Goal: Task Accomplishment & Management: Manage account settings

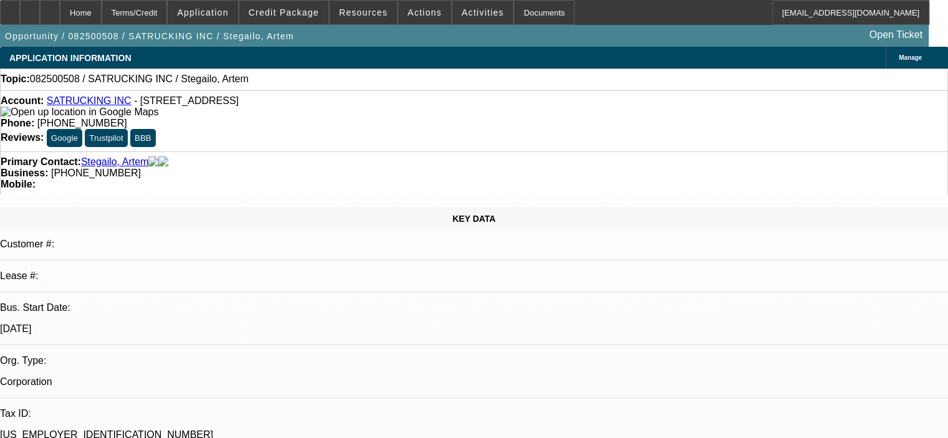
select select "0"
select select "2"
select select "0.1"
select select "4"
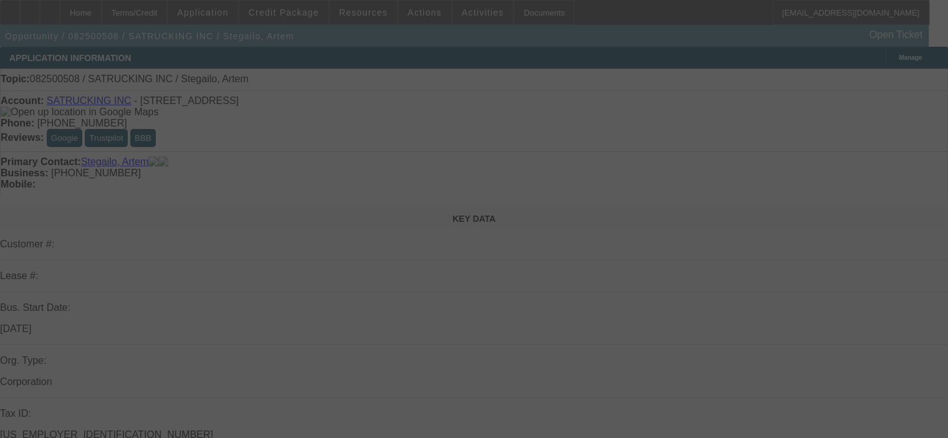
select select "0"
select select "2"
select select "0.1"
select select "4"
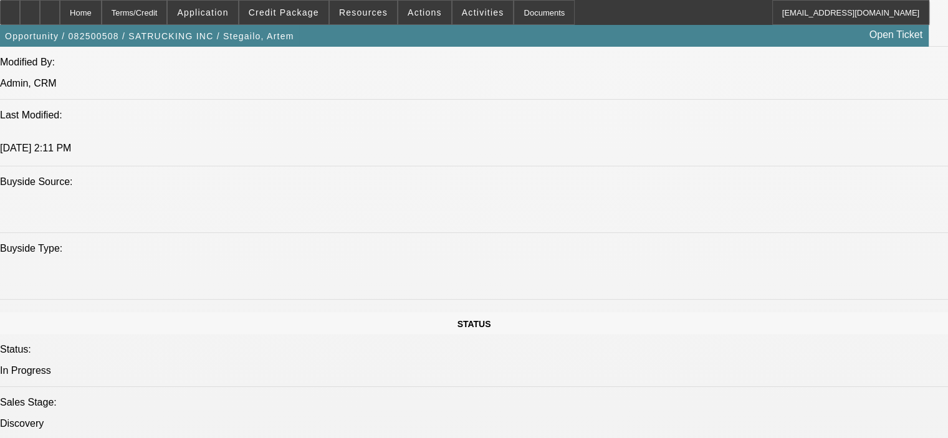
scroll to position [1152, 0]
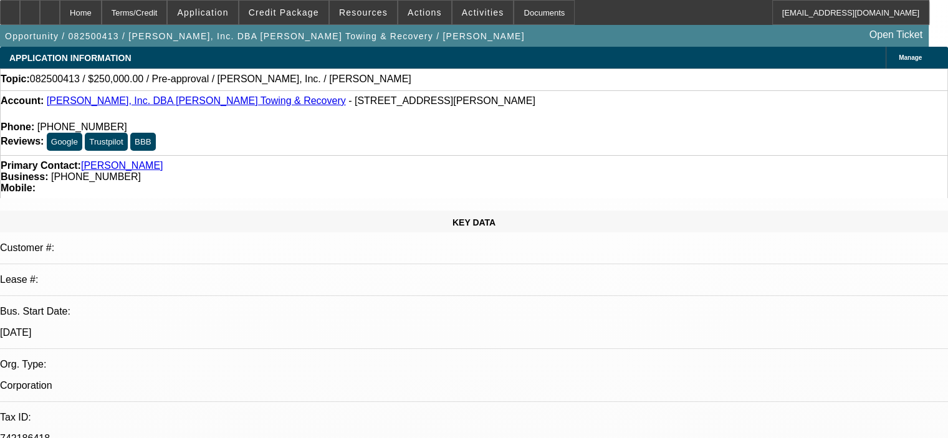
select select "0"
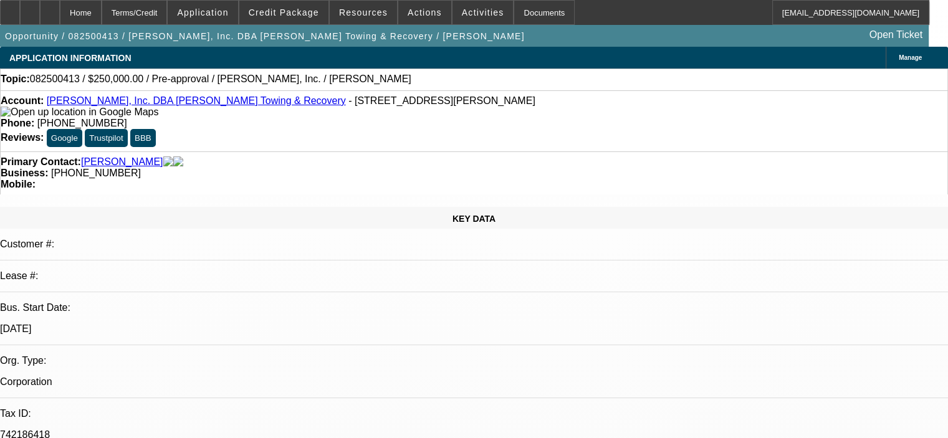
select select "2"
select select "0.1"
select select "4"
click at [314, 14] on span "Credit Package" at bounding box center [284, 12] width 70 height 10
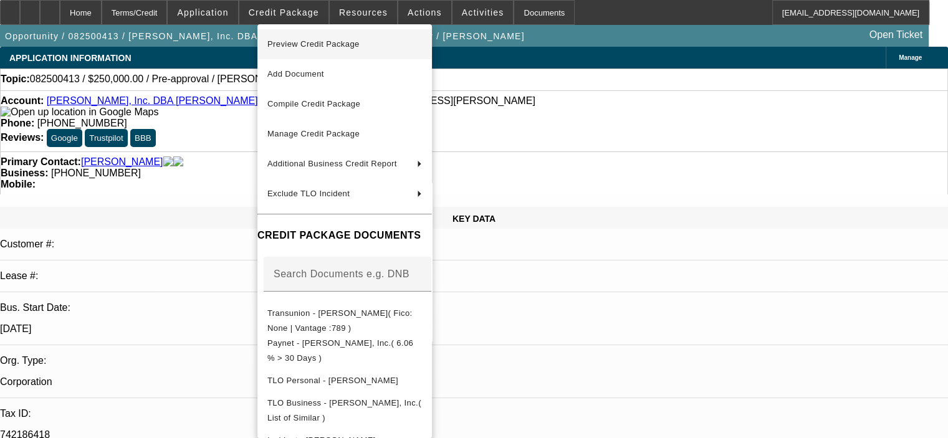
click at [337, 52] on span "Preview Credit Package" at bounding box center [344, 44] width 155 height 15
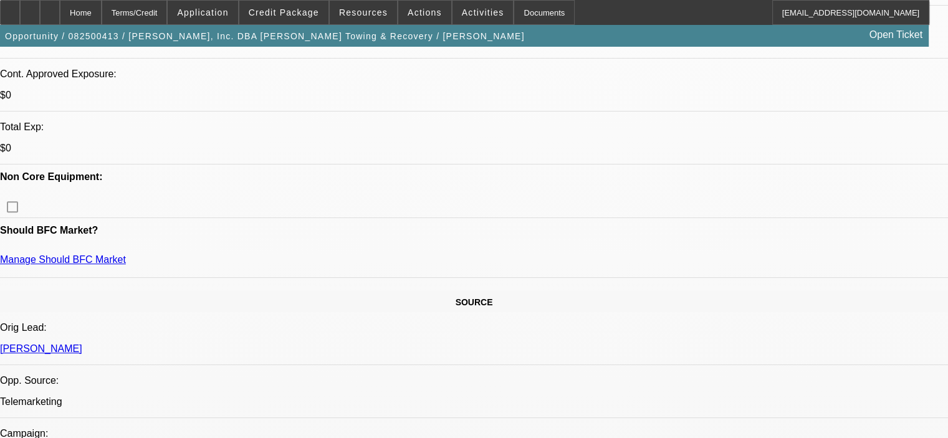
scroll to position [374, 0]
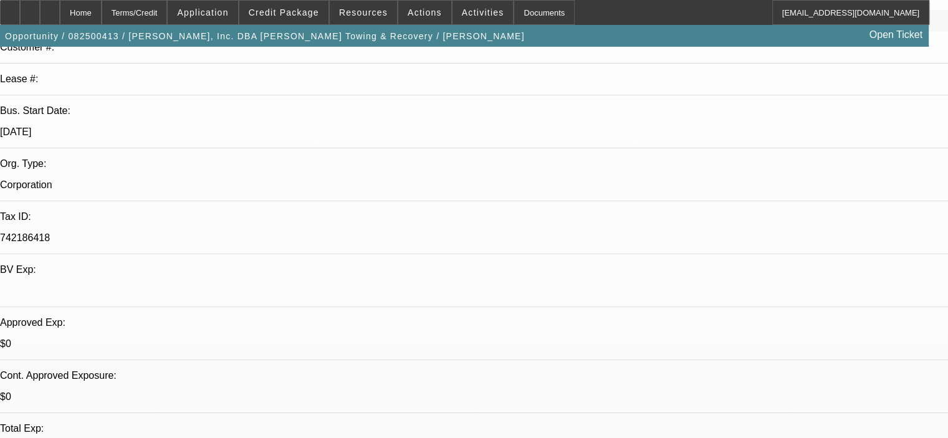
scroll to position [125, 0]
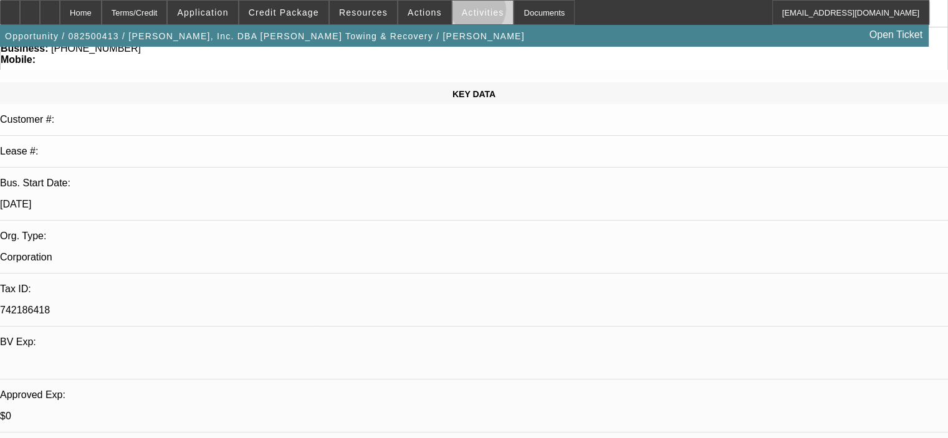
click at [463, 12] on span "Activities" at bounding box center [483, 12] width 42 height 10
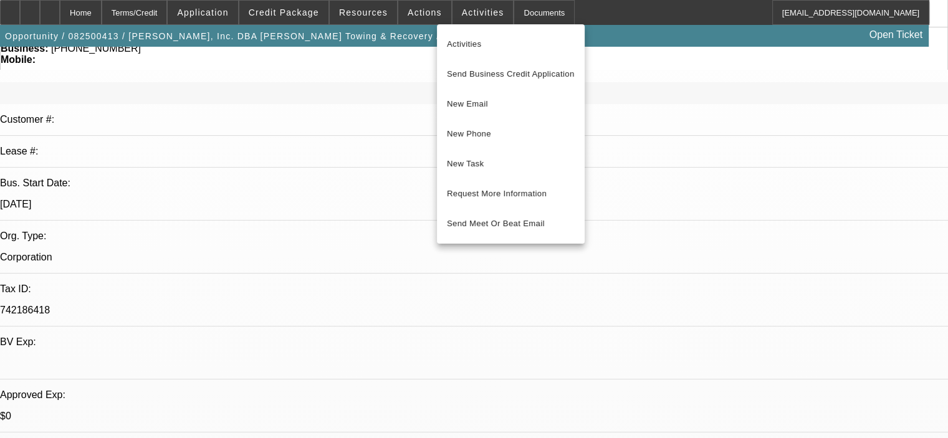
click at [410, 9] on div at bounding box center [474, 219] width 948 height 438
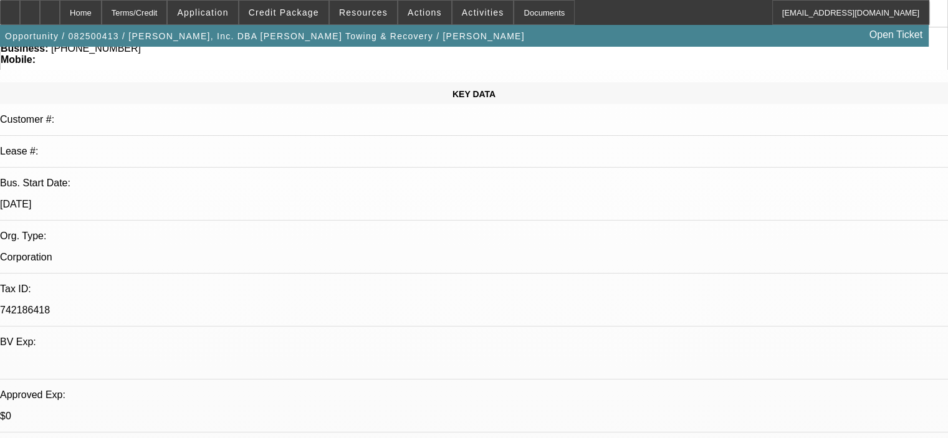
click at [410, 9] on span "Actions" at bounding box center [425, 12] width 34 height 10
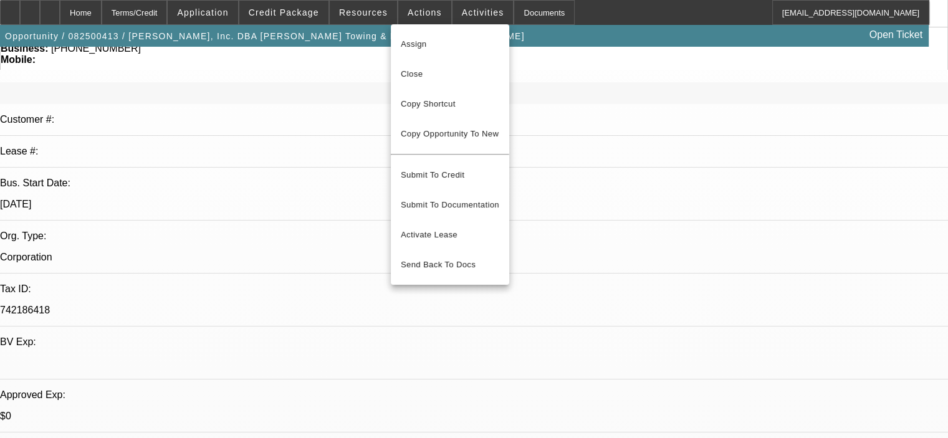
click at [451, 11] on div at bounding box center [474, 219] width 948 height 438
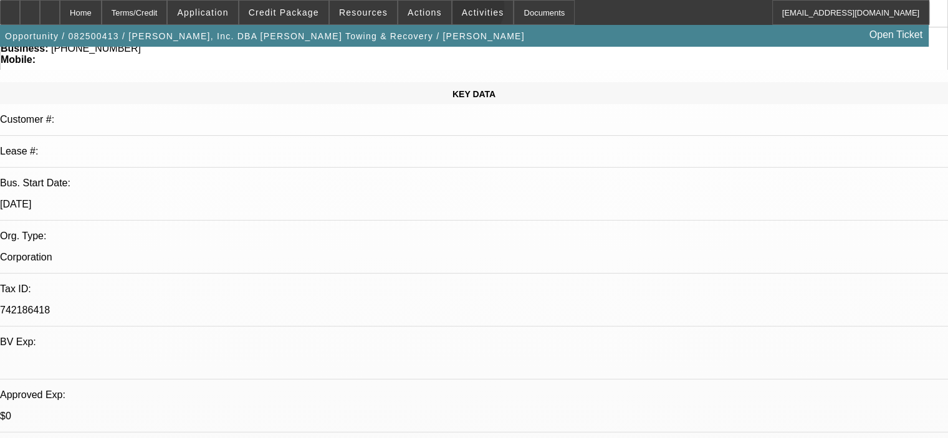
click at [462, 11] on span "Activities" at bounding box center [483, 12] width 42 height 10
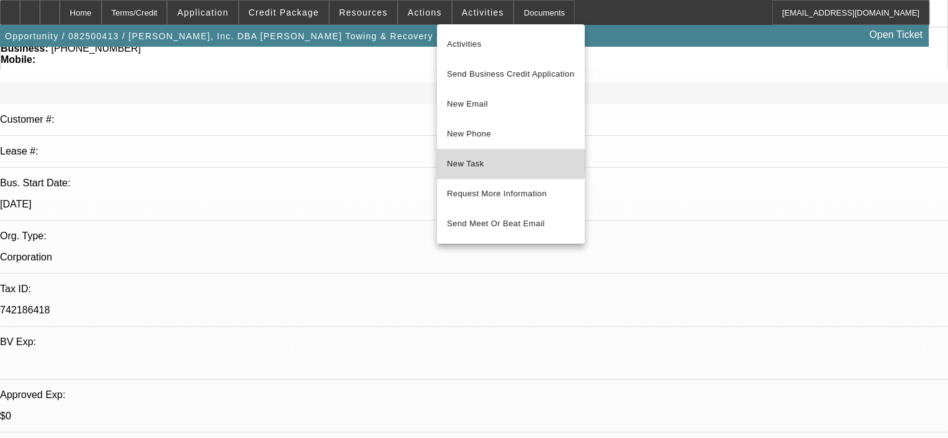
click at [494, 161] on span "New Task" at bounding box center [511, 163] width 128 height 15
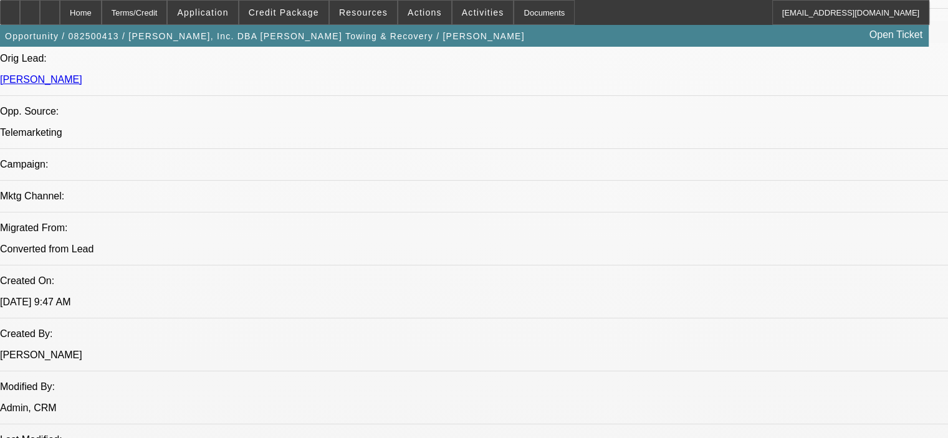
scroll to position [686, 0]
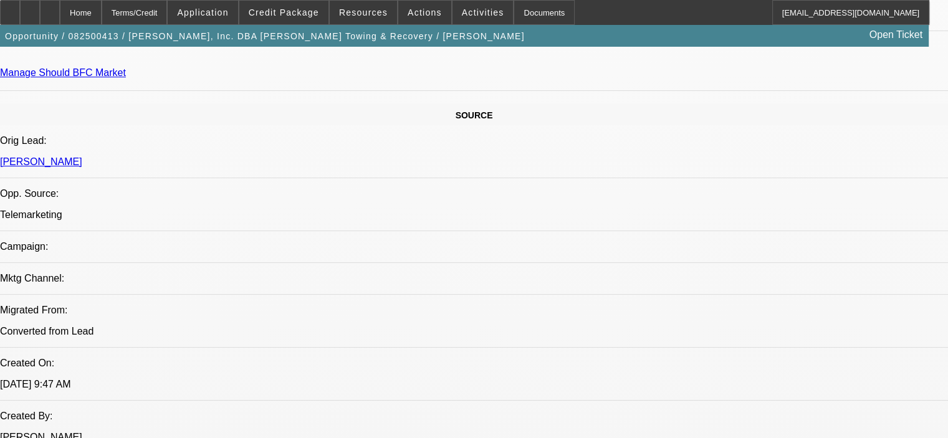
click at [304, 12] on span "Credit Package" at bounding box center [284, 12] width 70 height 10
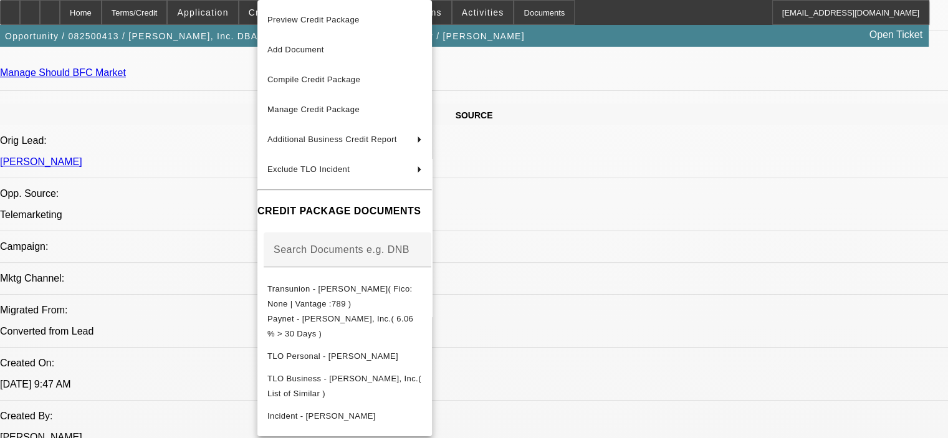
click at [112, 119] on div at bounding box center [474, 219] width 948 height 438
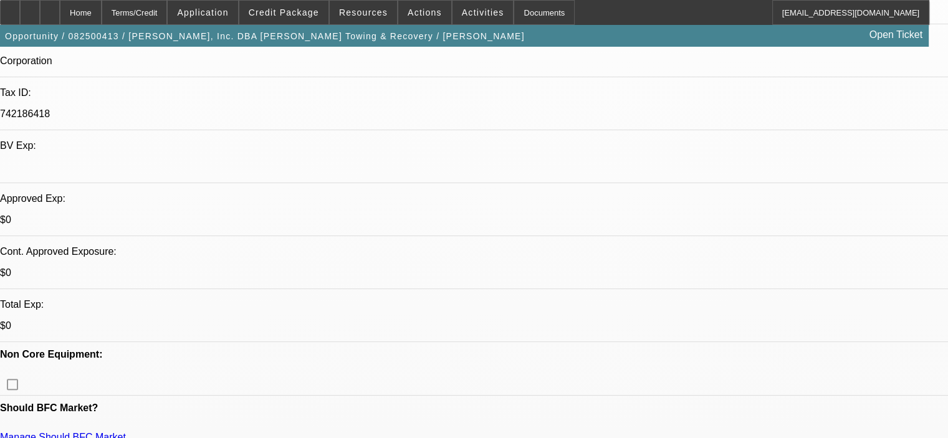
scroll to position [249, 0]
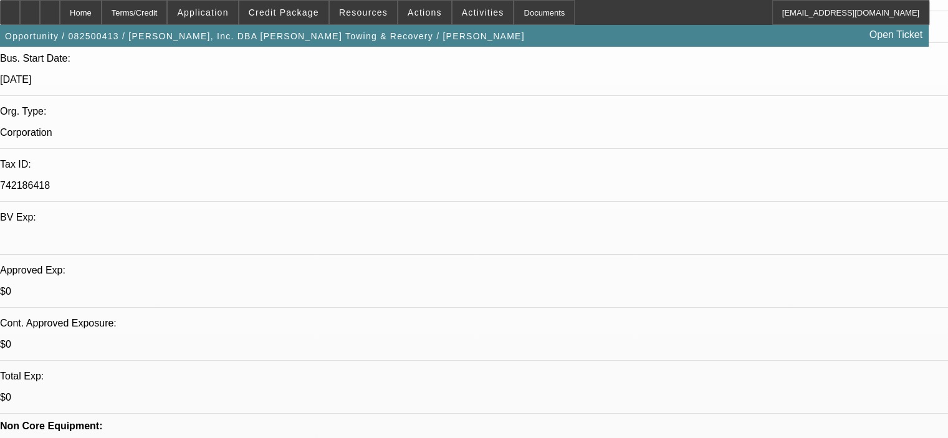
click at [303, 3] on span at bounding box center [283, 13] width 89 height 30
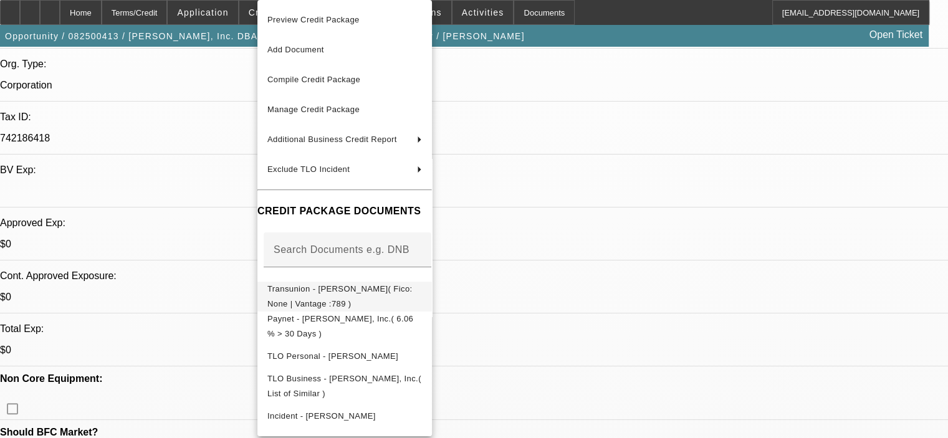
scroll to position [312, 0]
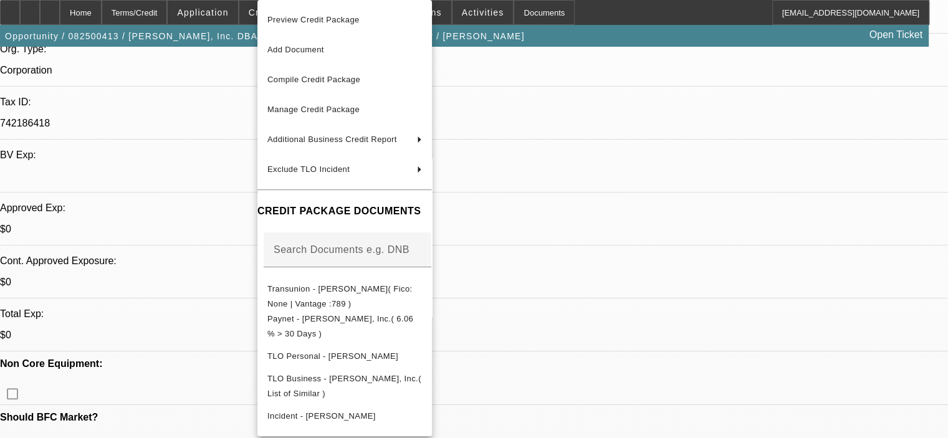
click at [810, 325] on div at bounding box center [474, 219] width 948 height 438
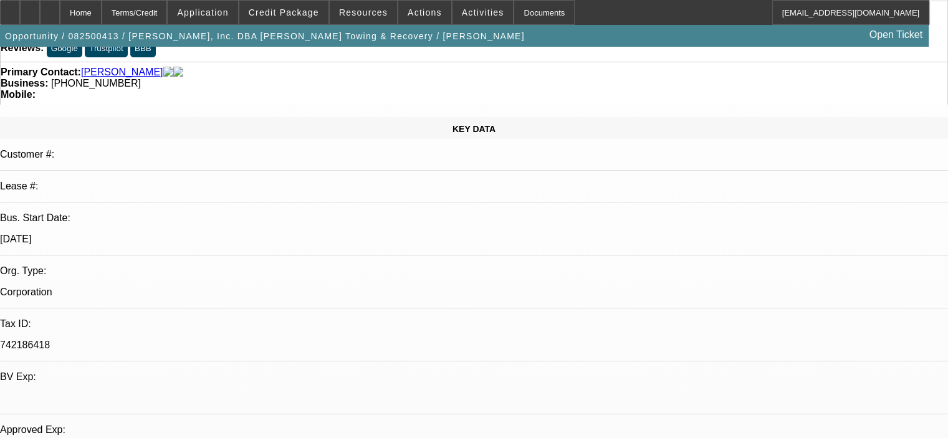
scroll to position [62, 0]
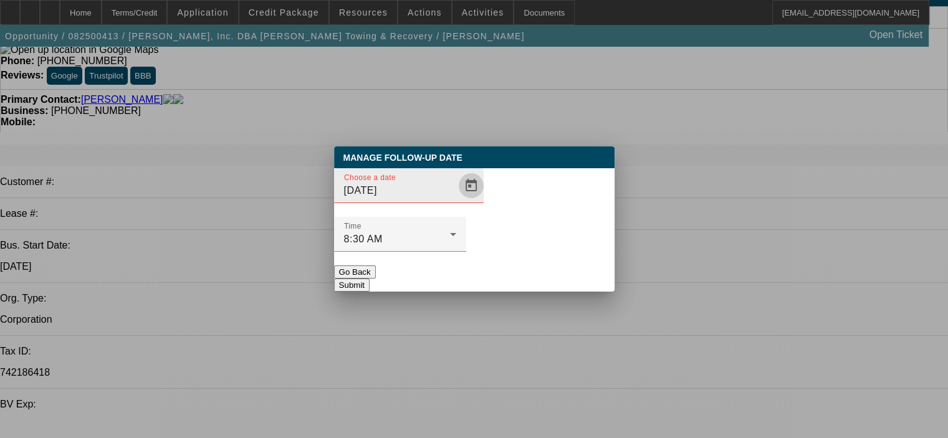
click at [456, 201] on span "Open calendar" at bounding box center [471, 186] width 30 height 30
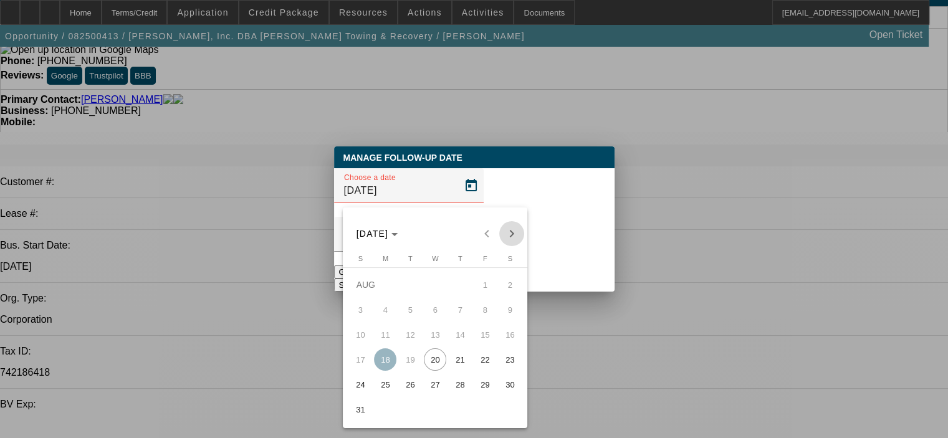
click at [510, 231] on span "Next month" at bounding box center [511, 233] width 25 height 25
click at [436, 314] on span "3" at bounding box center [435, 310] width 22 height 22
type input "9/3/2025"
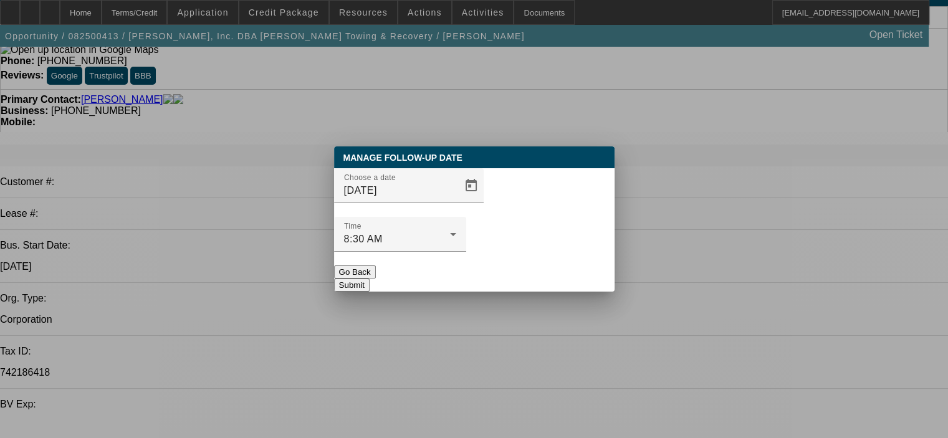
click at [370, 279] on button "Submit" at bounding box center [352, 285] width 36 height 13
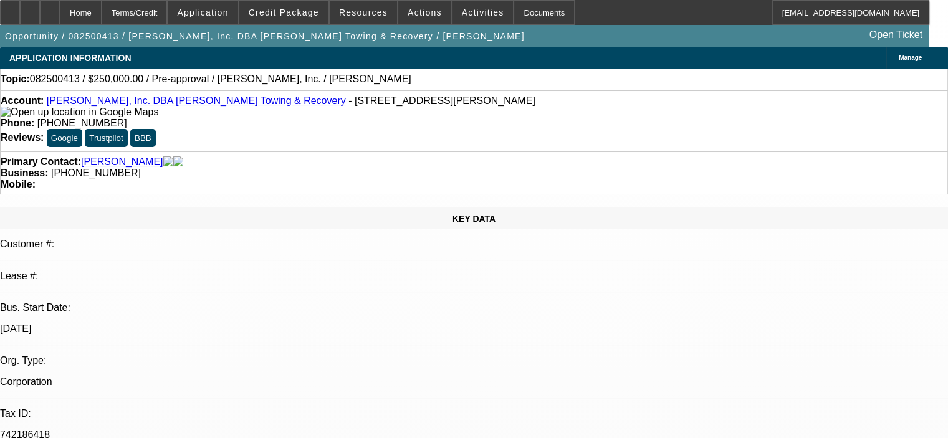
scroll to position [62, 0]
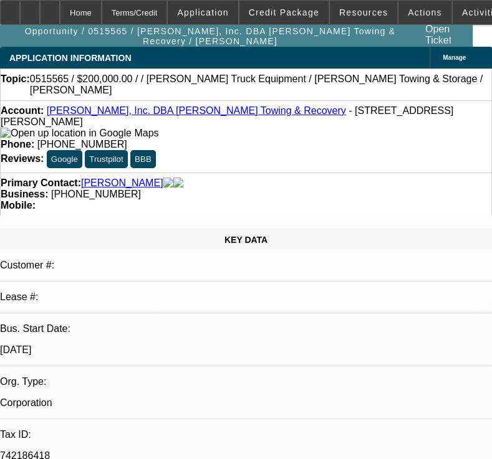
select select "0"
select select "2"
select select "0.1"
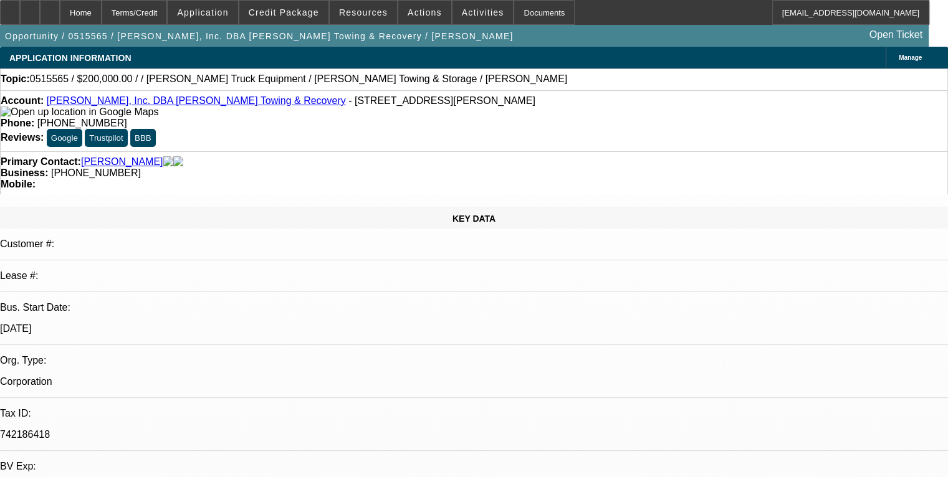
scroll to position [62, 0]
drag, startPoint x: 702, startPoint y: 398, endPoint x: 878, endPoint y: 445, distance: 182.0
copy span "James is not really cooperative and that is probably because he is either going…"
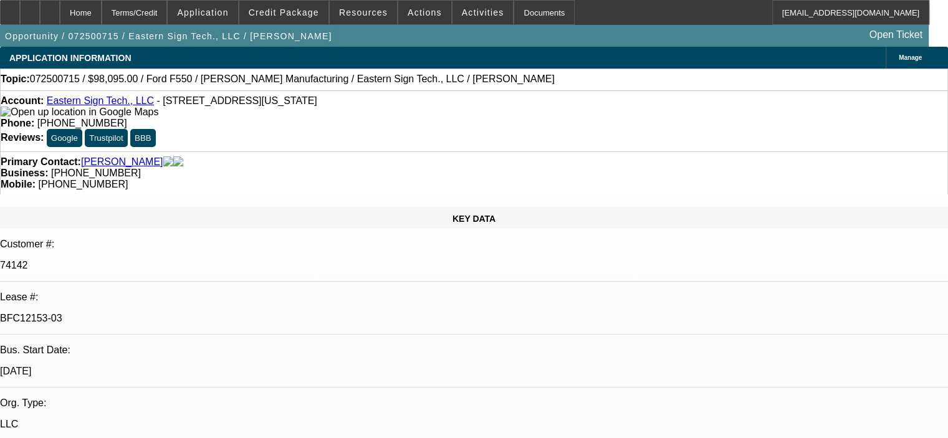
select select "0"
select select "6"
select select "0"
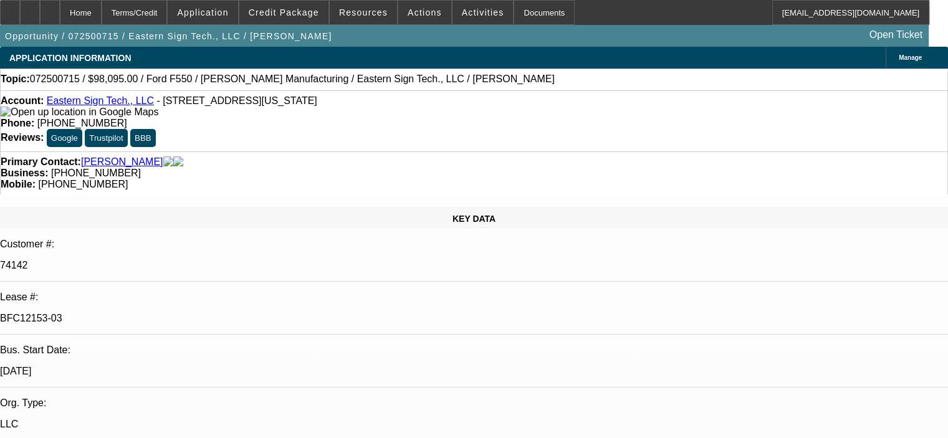
select select "0"
select select "6"
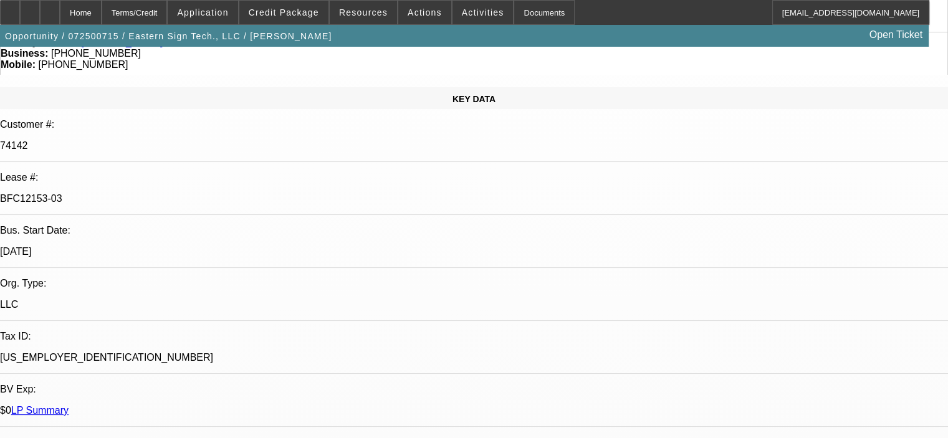
scroll to position [125, 0]
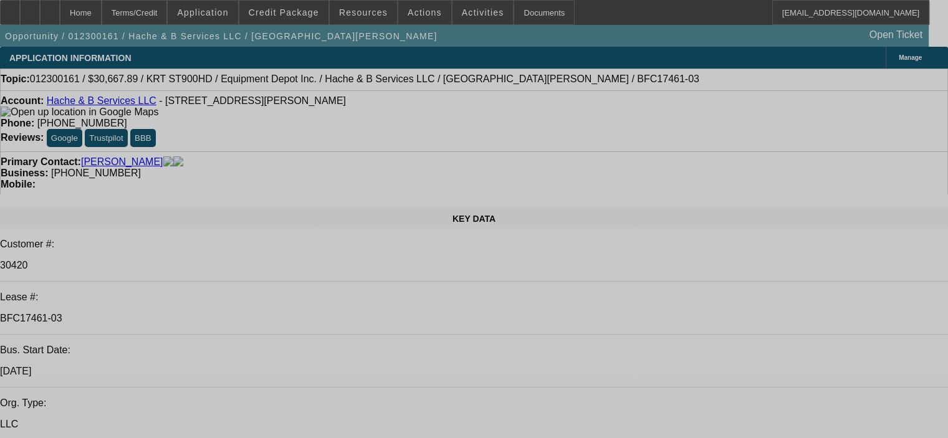
select select "0"
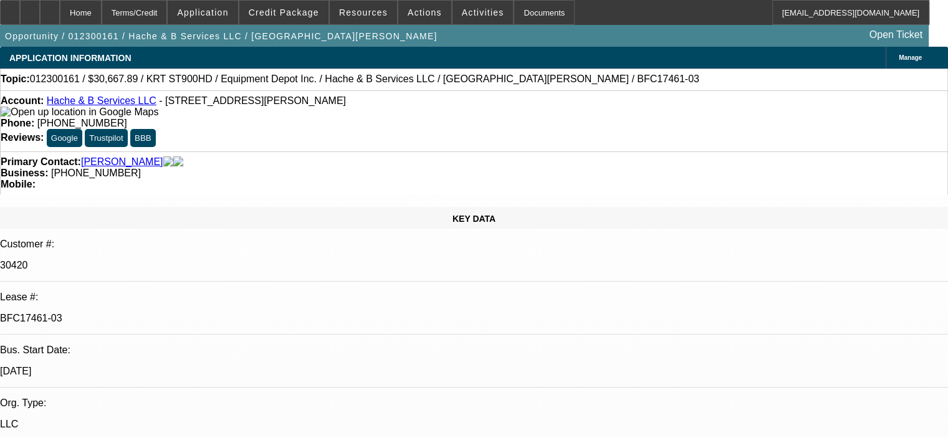
select select "2"
select select "0"
select select "2"
select select "0"
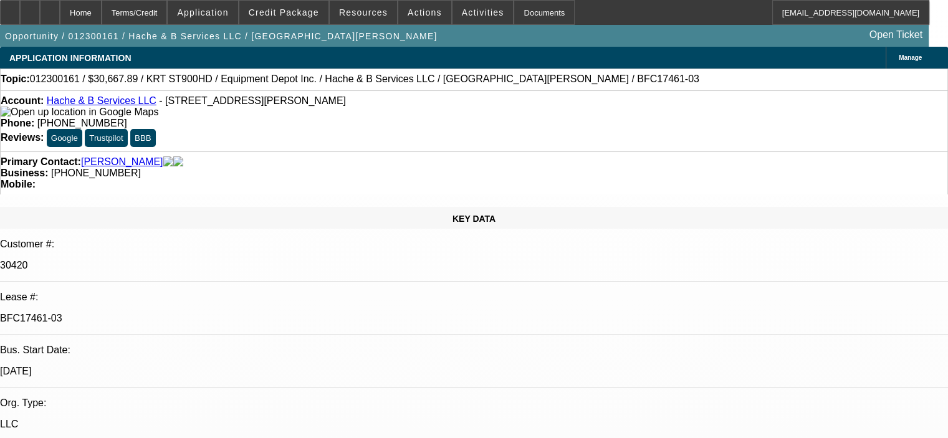
select select "0"
select select "2"
select select "0"
select select "2"
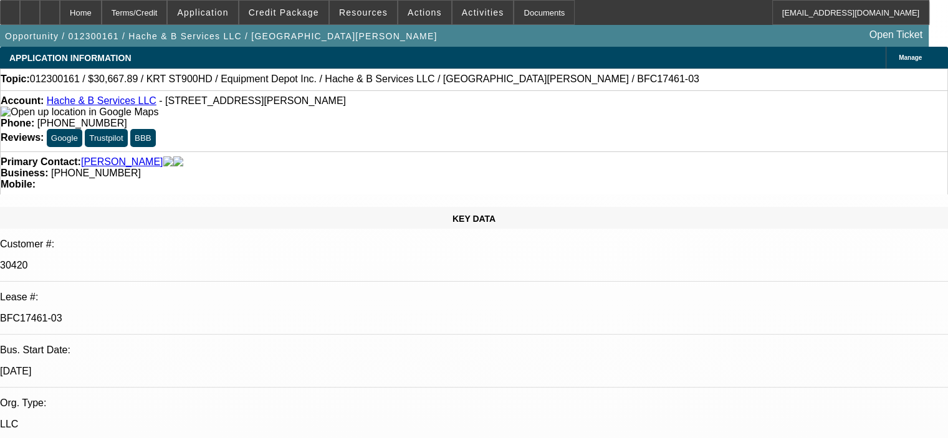
select select "0"
select select "1"
select select "2"
select select "6"
select select "1"
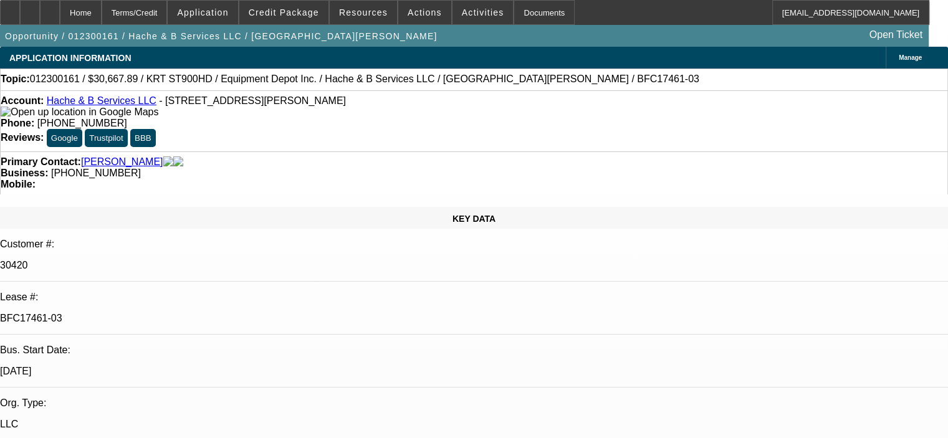
select select "2"
select select "6"
select select "1"
select select "2"
select select "6"
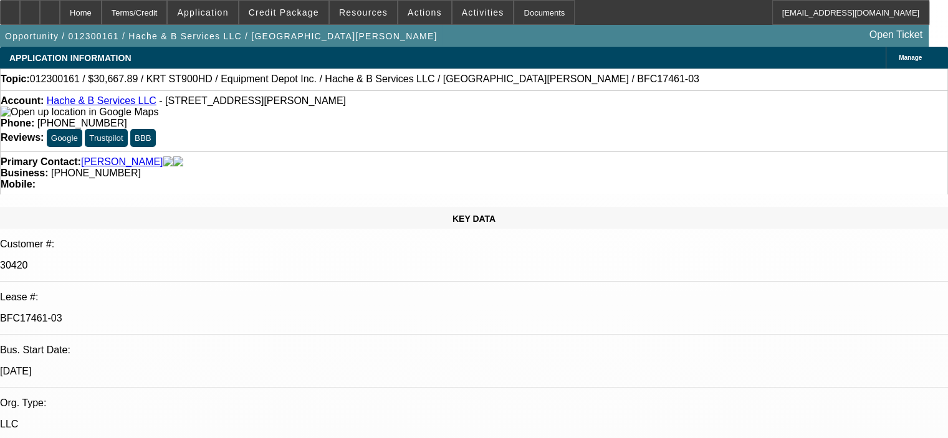
select select "1"
select select "2"
select select "6"
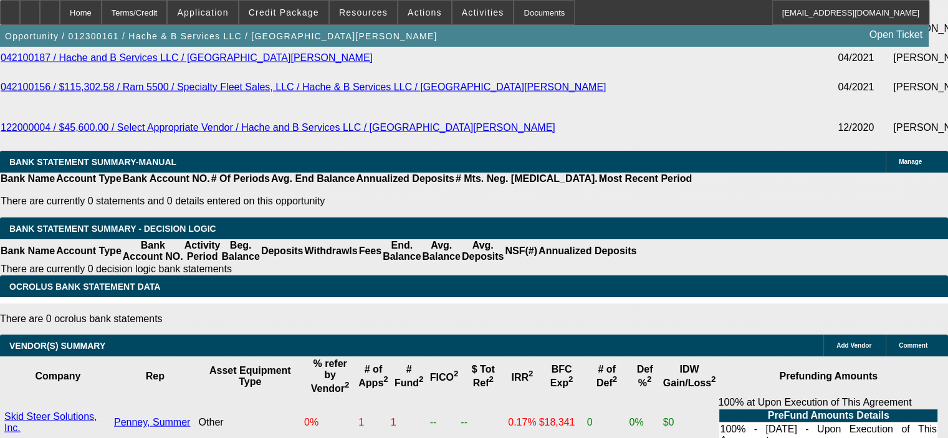
scroll to position [2680, 0]
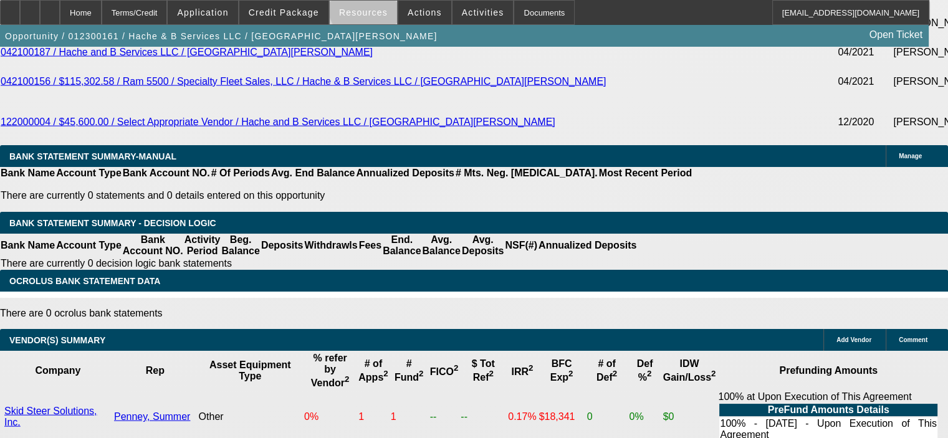
click at [371, 7] on span "Resources" at bounding box center [363, 12] width 49 height 10
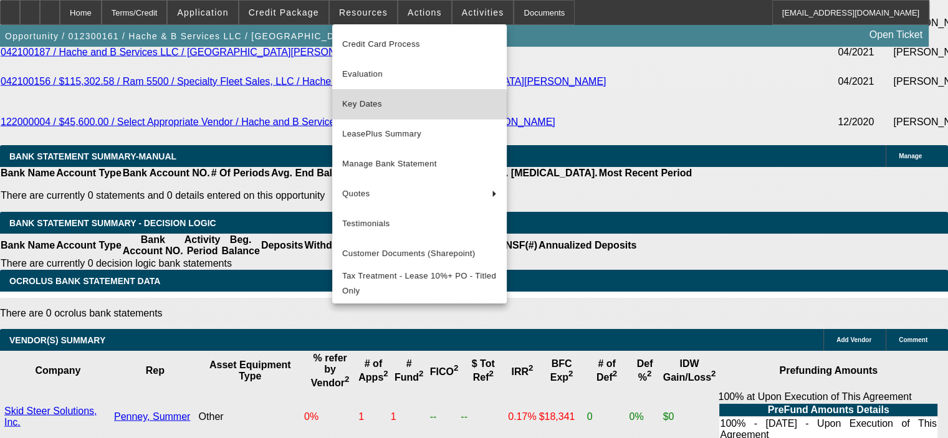
click at [409, 109] on span "Key Dates" at bounding box center [419, 104] width 155 height 15
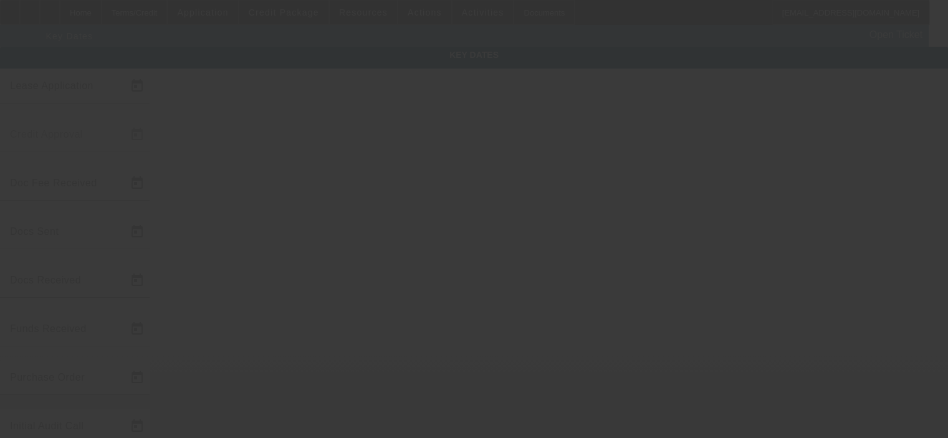
type input "1/6/2023"
type input "1/19/2023"
type input "1/23/2023"
type input "1/19/2023"
type input "1/20/2023"
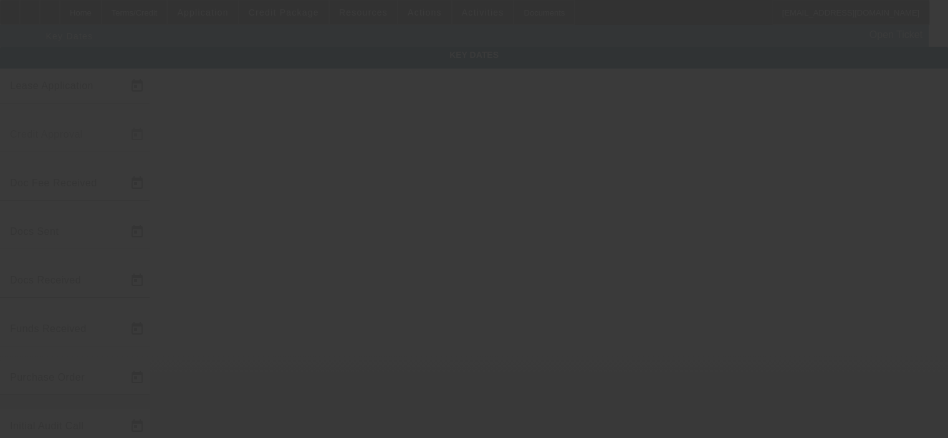
type input "1/23/2023"
type input "1/25/2023"
type input "2/1/2023"
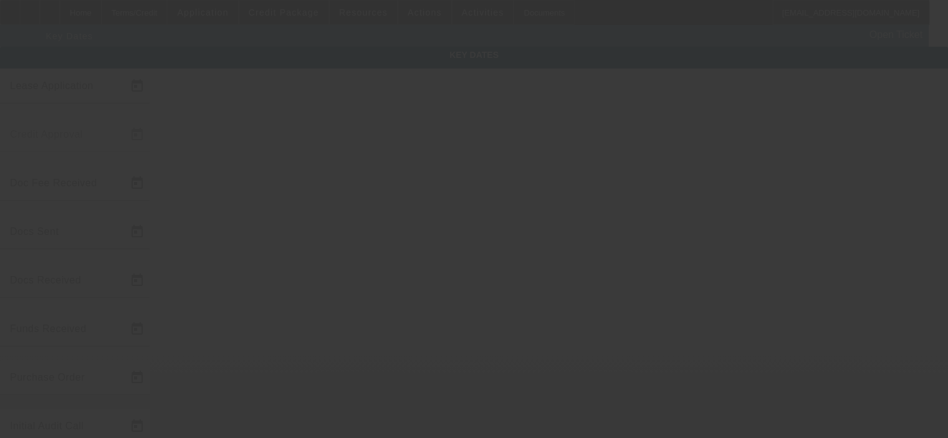
type input "3/1/2023"
type input "2/1/2023"
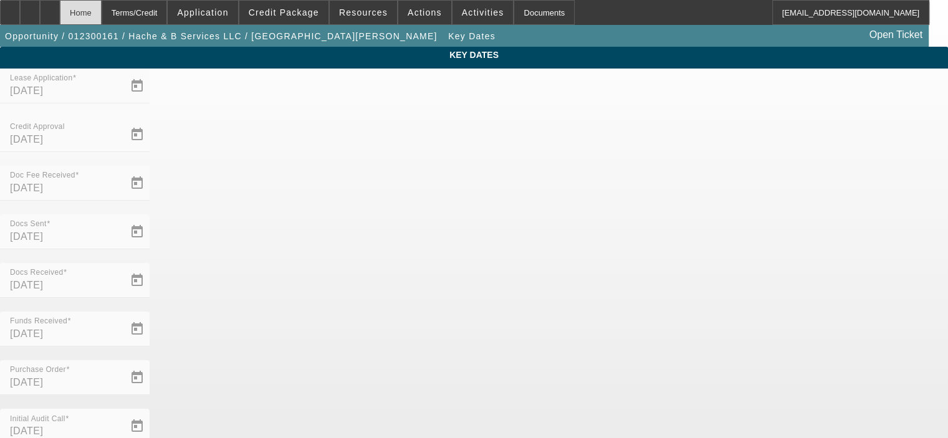
click at [102, 16] on div "Home" at bounding box center [81, 12] width 42 height 25
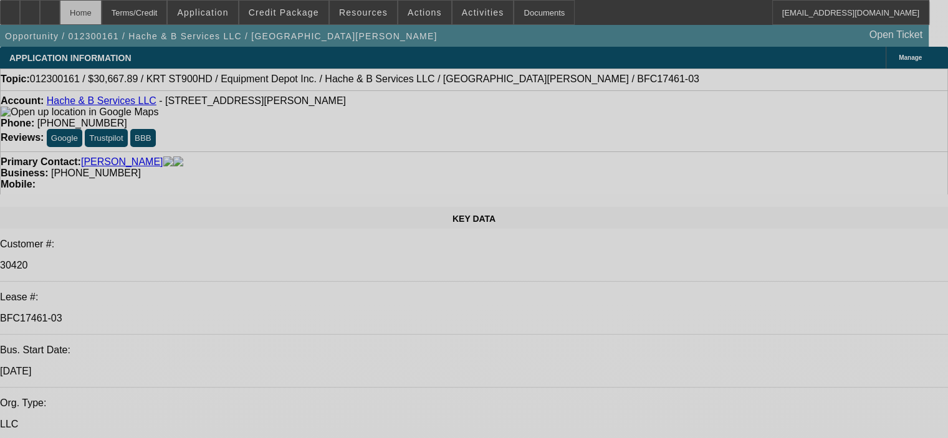
select select "0"
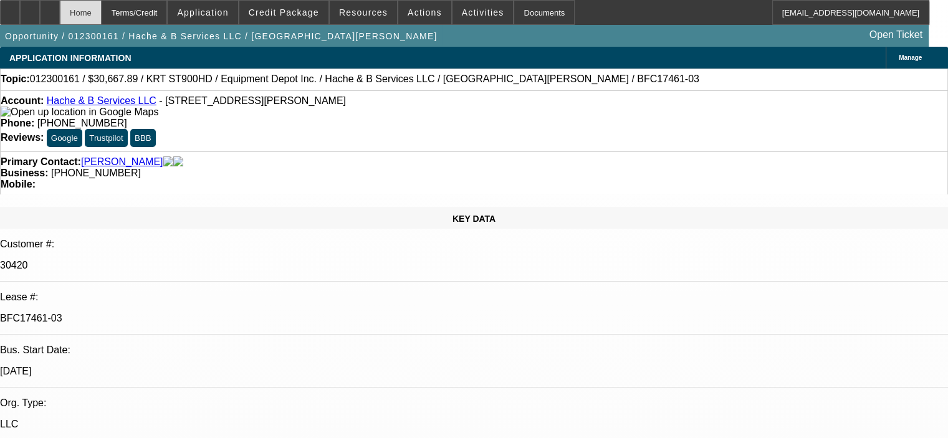
select select "2"
select select "0"
select select "6"
select select "0"
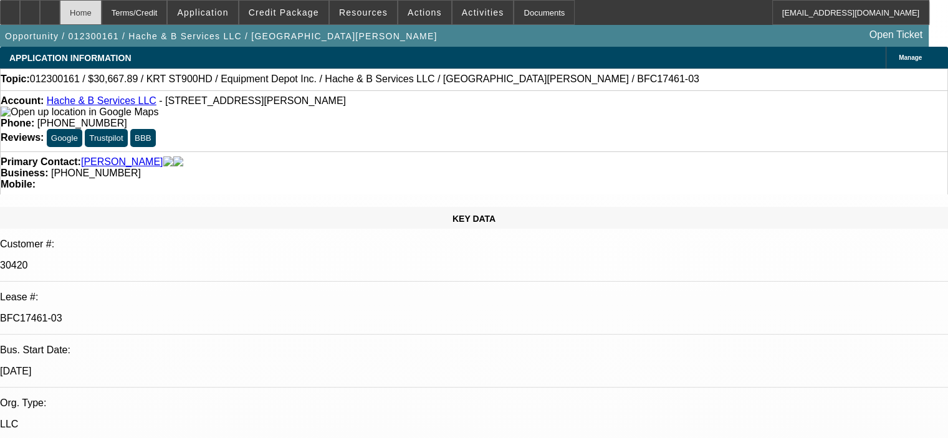
select select "2"
select select "0"
select select "6"
select select "0"
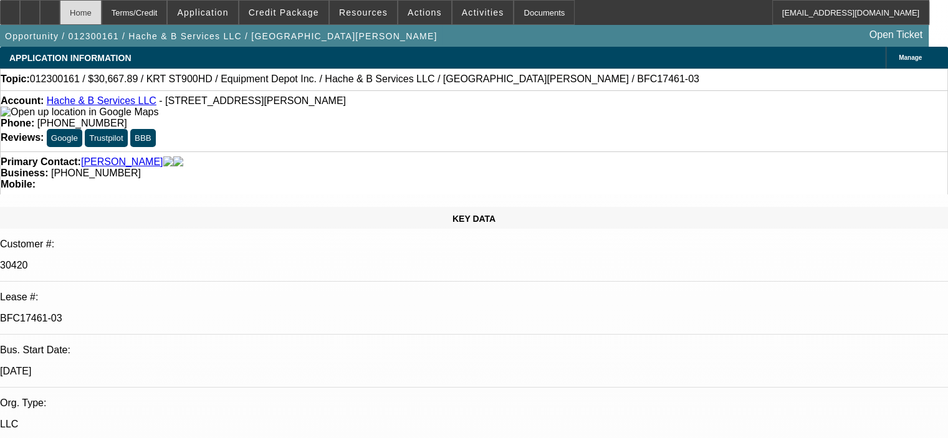
select select "2"
select select "0"
select select "6"
select select "0"
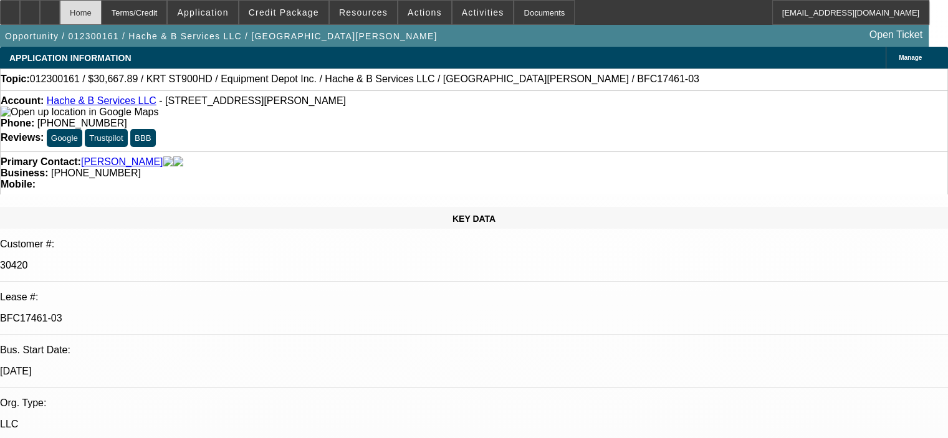
select select "2"
select select "0"
select select "6"
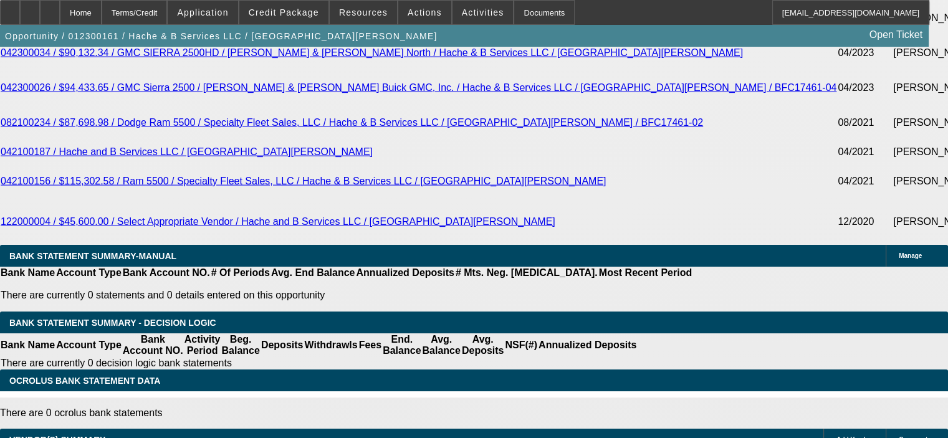
scroll to position [2431, 0]
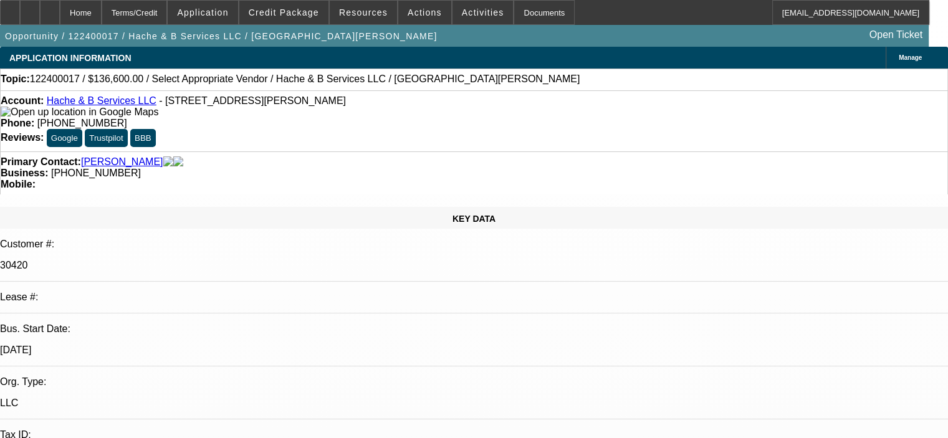
select select "0"
select select "2"
select select "0.1"
select select "4"
